Goal: Task Accomplishment & Management: Use online tool/utility

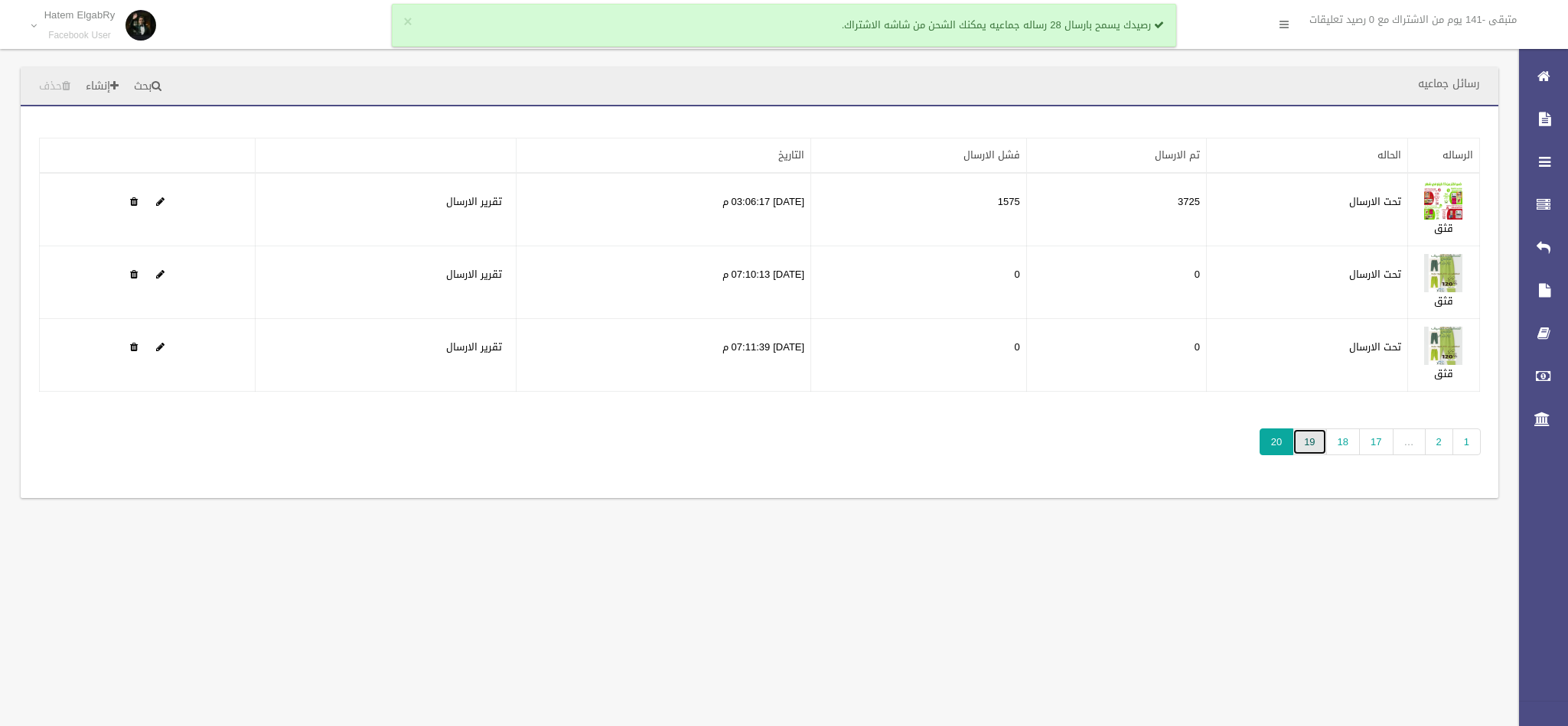
click at [1314, 451] on link "19" at bounding box center [1309, 442] width 34 height 27
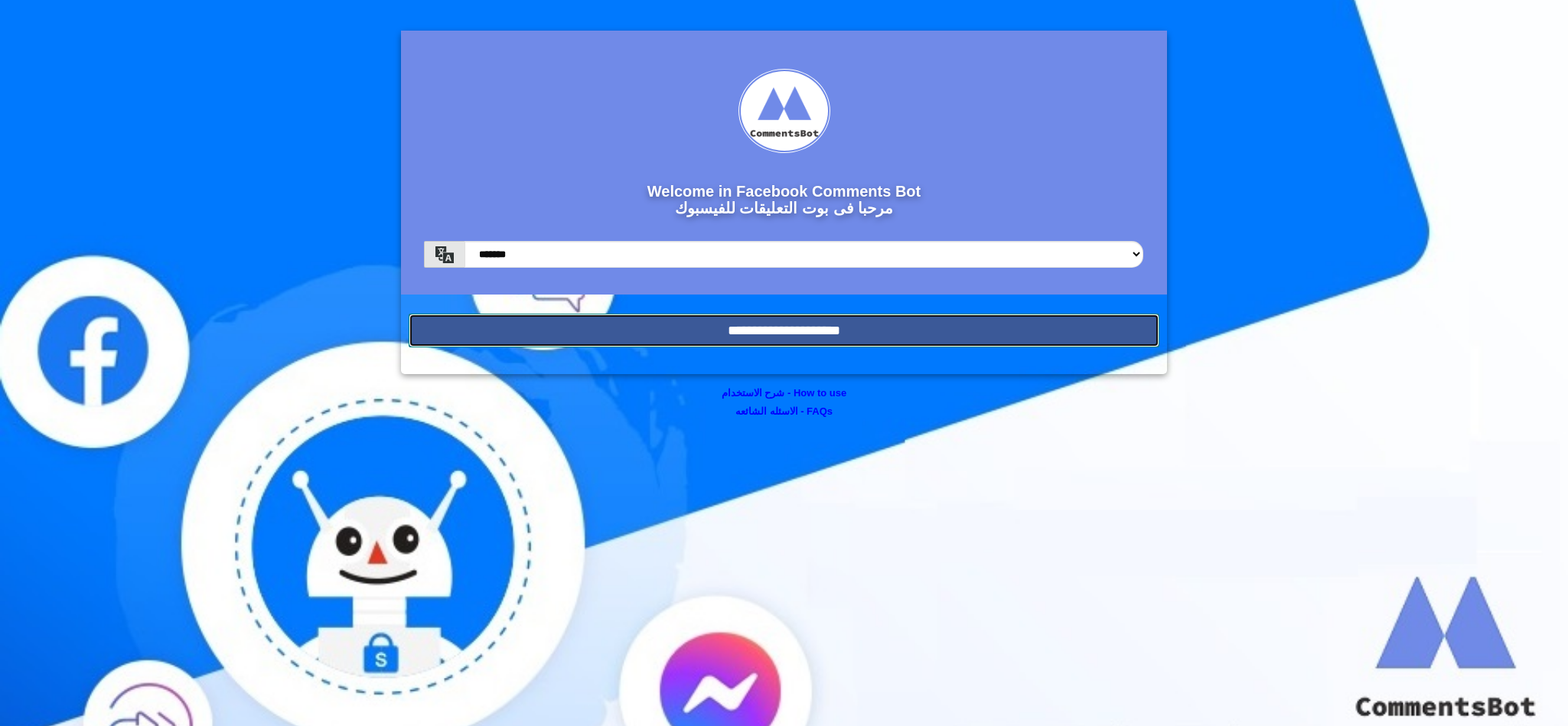
click at [975, 317] on input "**********" at bounding box center [784, 331] width 751 height 34
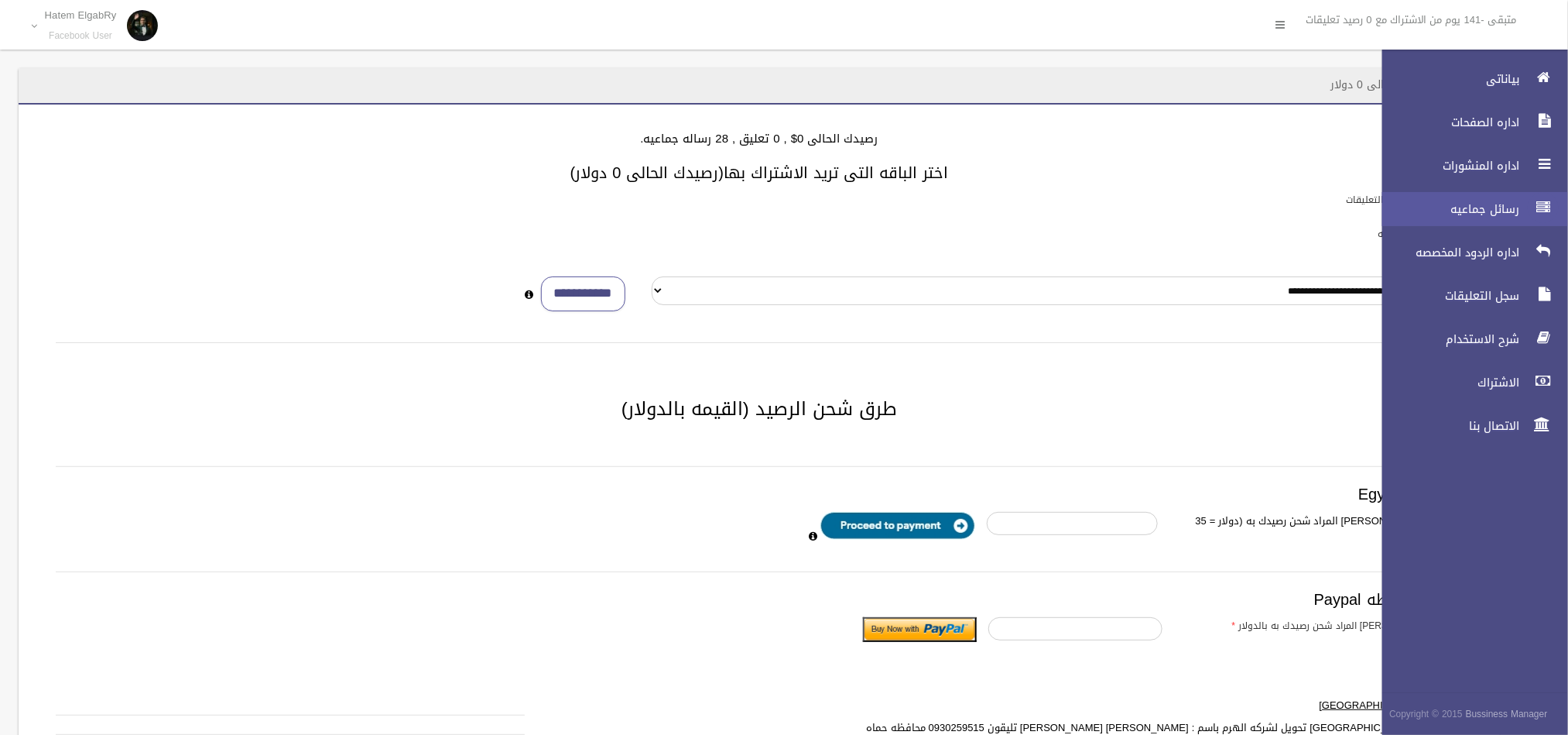
click at [1540, 196] on icon at bounding box center [1543, 208] width 14 height 31
